Goal: Find specific page/section: Find specific page/section

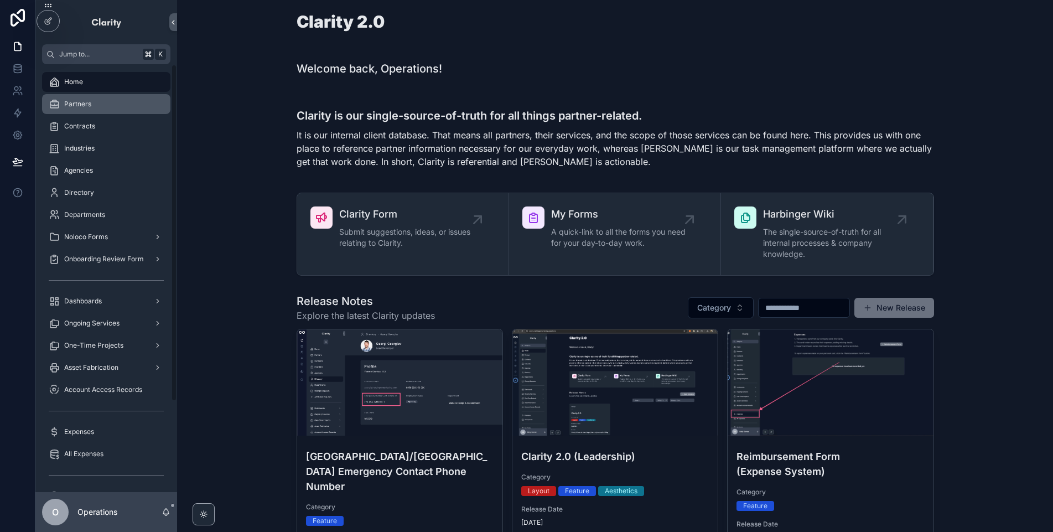
click at [112, 109] on div "Partners" at bounding box center [106, 104] width 115 height 18
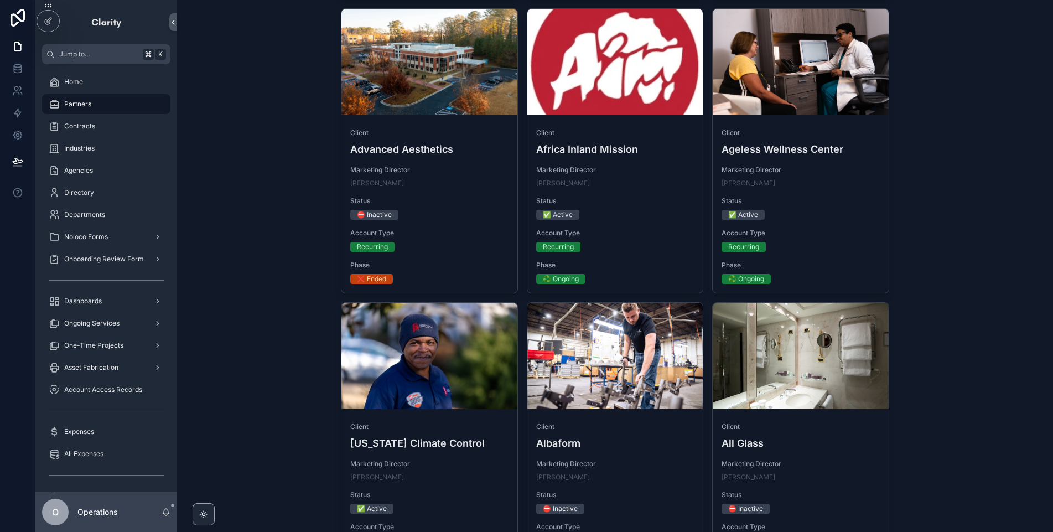
scroll to position [985, 0]
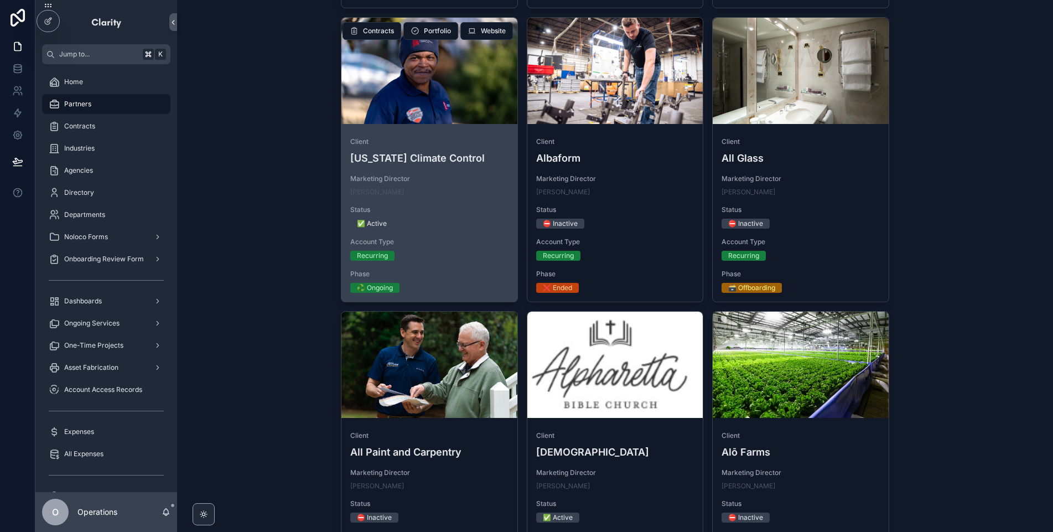
click at [448, 110] on div "scrollable content" at bounding box center [430, 71] width 176 height 106
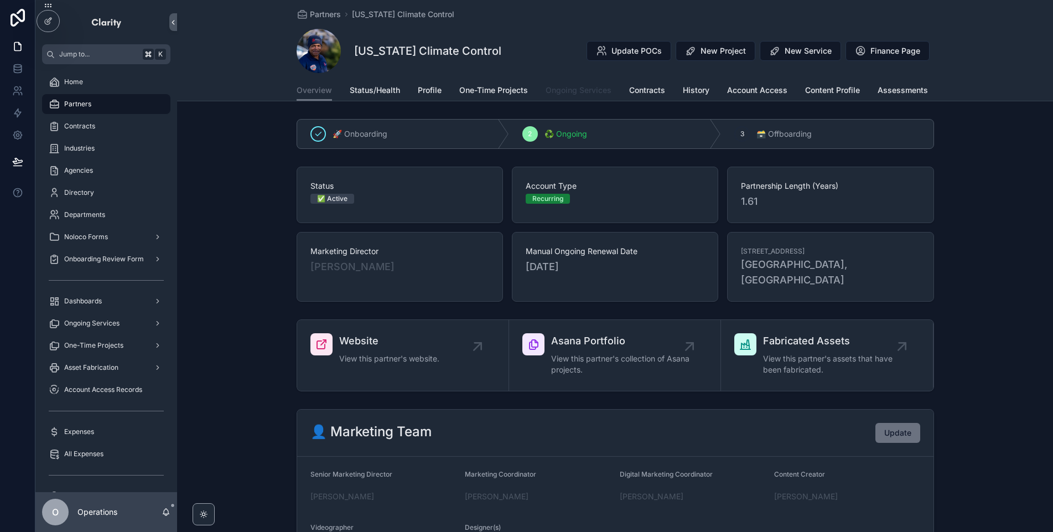
click at [580, 92] on span "Ongoing Services" at bounding box center [579, 90] width 66 height 11
